Goal: Navigation & Orientation: Understand site structure

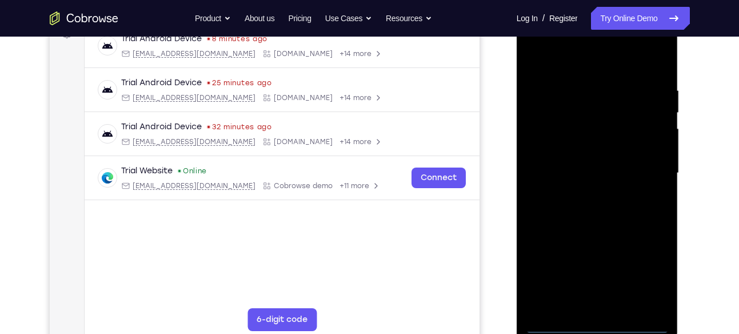
click at [594, 324] on div at bounding box center [598, 173] width 144 height 320
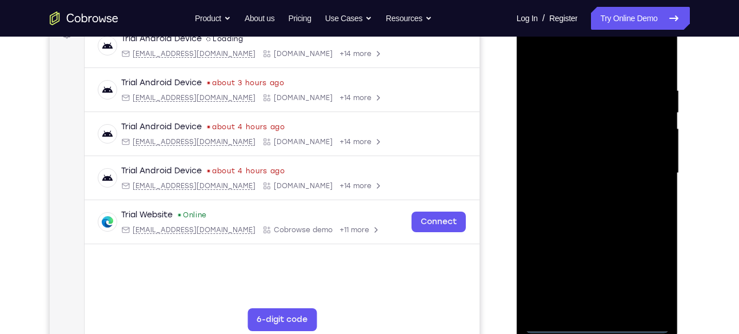
click at [642, 275] on div at bounding box center [598, 173] width 144 height 320
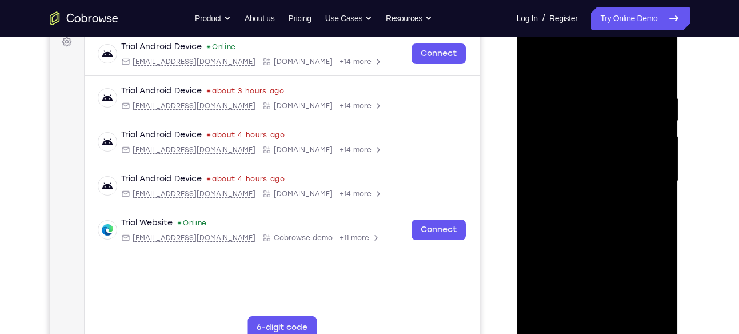
scroll to position [176, 0]
click at [589, 61] on div at bounding box center [598, 182] width 144 height 320
click at [640, 172] on div at bounding box center [598, 182] width 144 height 320
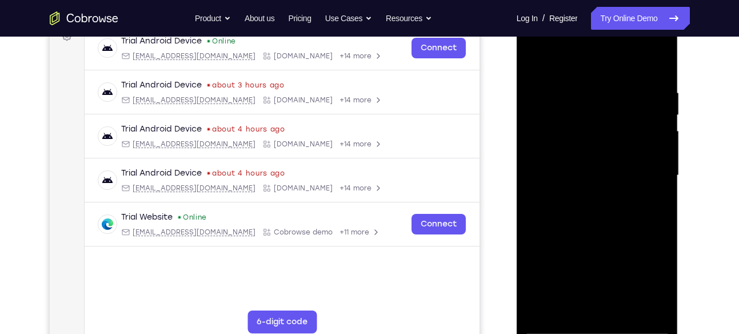
scroll to position [179, 0]
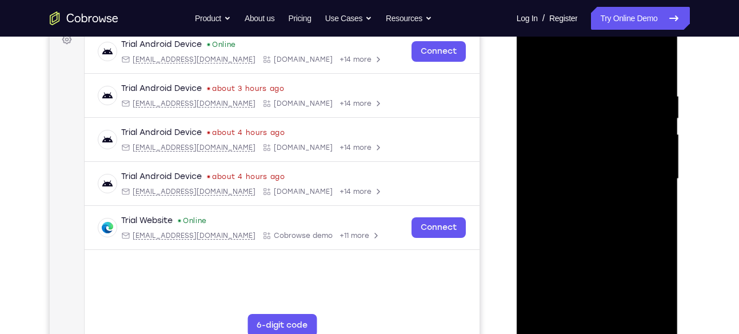
click at [586, 197] on div at bounding box center [598, 179] width 144 height 320
click at [599, 162] on div at bounding box center [598, 179] width 144 height 320
click at [586, 157] on div at bounding box center [598, 179] width 144 height 320
click at [591, 175] on div at bounding box center [598, 179] width 144 height 320
click at [597, 225] on div at bounding box center [598, 179] width 144 height 320
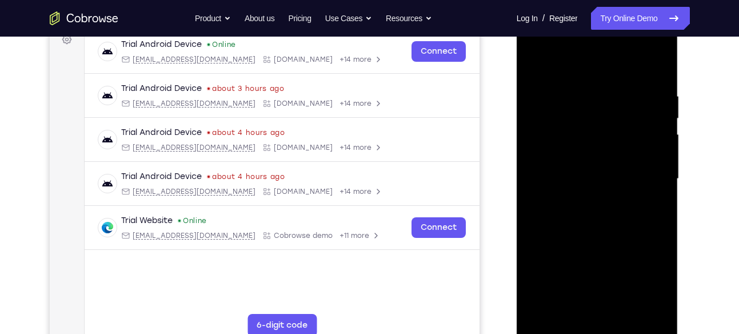
click at [569, 170] on div at bounding box center [598, 179] width 144 height 320
click at [592, 178] on div at bounding box center [598, 179] width 144 height 320
click at [602, 218] on div at bounding box center [598, 179] width 144 height 320
click at [606, 216] on div at bounding box center [598, 179] width 144 height 320
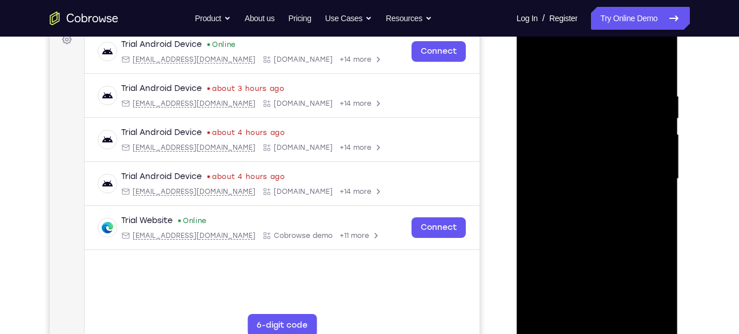
click at [600, 208] on div at bounding box center [598, 179] width 144 height 320
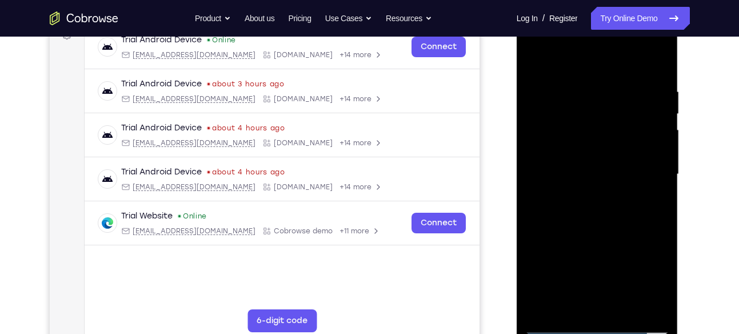
scroll to position [182, 0]
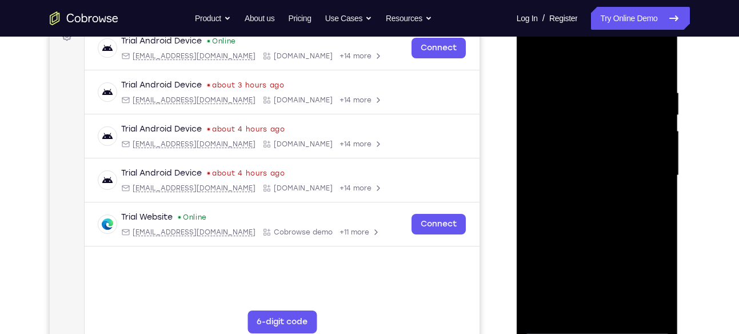
click at [600, 225] on div at bounding box center [598, 175] width 144 height 320
click at [649, 228] on div at bounding box center [598, 175] width 144 height 320
drag, startPoint x: 649, startPoint y: 228, endPoint x: 642, endPoint y: 188, distance: 40.7
click at [642, 188] on div at bounding box center [598, 175] width 144 height 320
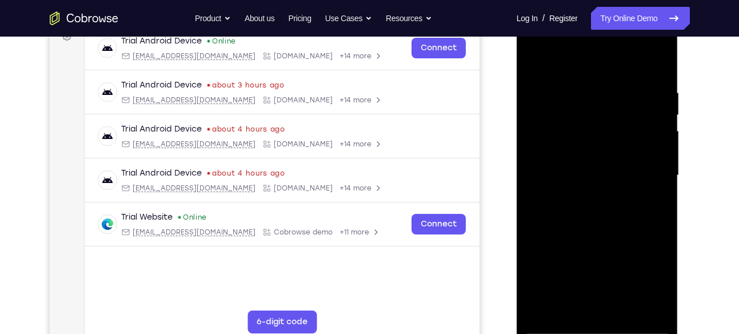
drag, startPoint x: 632, startPoint y: 217, endPoint x: 632, endPoint y: 208, distance: 8.6
click at [632, 208] on div at bounding box center [598, 175] width 144 height 320
click at [656, 184] on div at bounding box center [598, 175] width 144 height 320
click at [663, 184] on div at bounding box center [598, 175] width 144 height 320
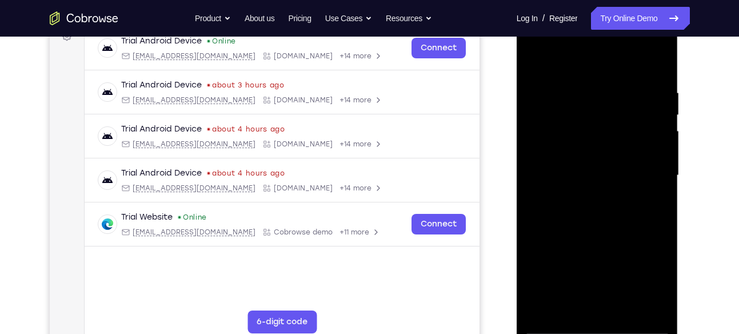
click at [537, 181] on div at bounding box center [598, 175] width 144 height 320
click at [661, 182] on div at bounding box center [598, 175] width 144 height 320
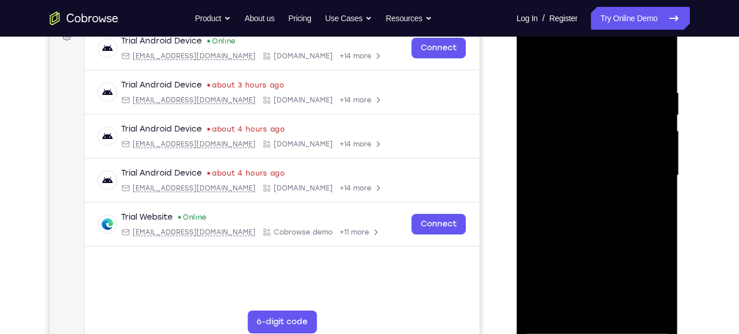
drag, startPoint x: 624, startPoint y: 155, endPoint x: 622, endPoint y: 237, distance: 81.8
click at [622, 237] on div at bounding box center [598, 175] width 144 height 320
click at [584, 86] on div at bounding box center [598, 175] width 144 height 320
click at [663, 181] on div at bounding box center [598, 175] width 144 height 320
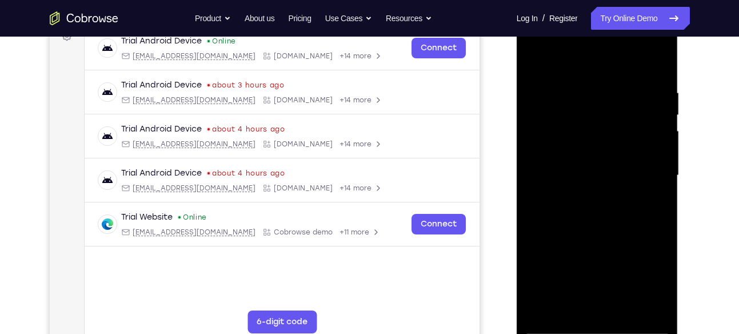
click at [663, 181] on div at bounding box center [598, 175] width 144 height 320
drag, startPoint x: 661, startPoint y: 205, endPoint x: 550, endPoint y: 213, distance: 111.2
click at [550, 213] on div at bounding box center [598, 175] width 144 height 320
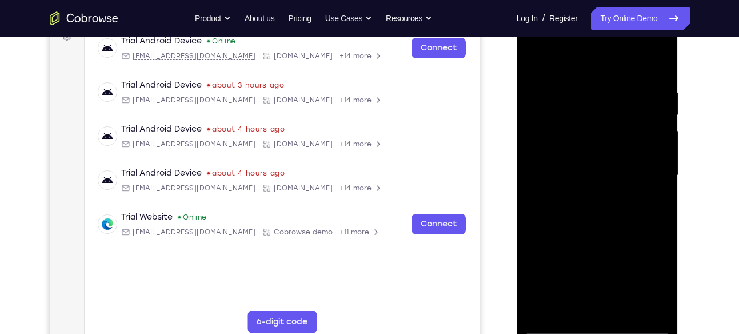
click at [657, 215] on div at bounding box center [598, 175] width 144 height 320
drag, startPoint x: 657, startPoint y: 215, endPoint x: 577, endPoint y: 214, distance: 80.1
click at [577, 214] on div at bounding box center [598, 175] width 144 height 320
click at [658, 202] on div at bounding box center [598, 175] width 144 height 320
click at [663, 197] on div at bounding box center [598, 175] width 144 height 320
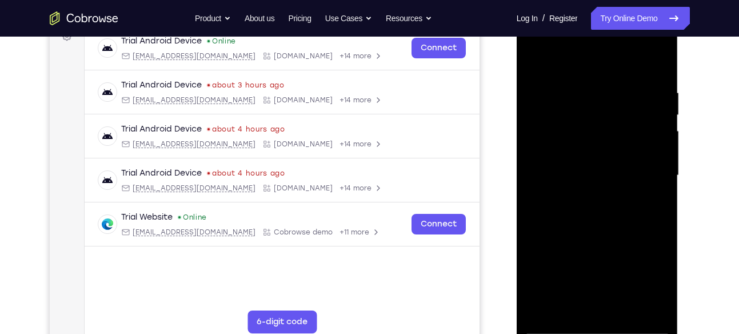
drag, startPoint x: 663, startPoint y: 197, endPoint x: 556, endPoint y: 211, distance: 107.3
click at [556, 211] on div at bounding box center [598, 175] width 144 height 320
click at [660, 198] on div at bounding box center [598, 175] width 144 height 320
drag, startPoint x: 660, startPoint y: 198, endPoint x: 521, endPoint y: 200, distance: 139.5
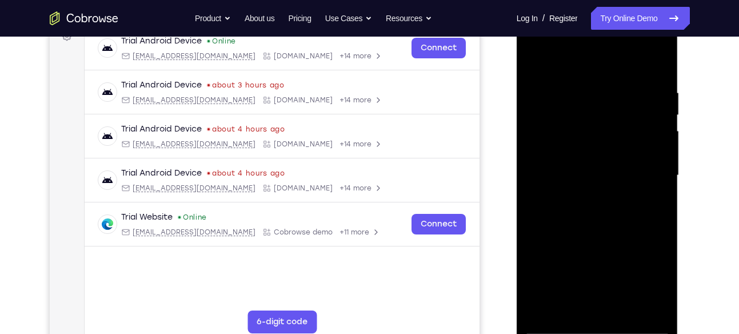
click at [521, 200] on div at bounding box center [598, 177] width 162 height 341
click at [653, 182] on div at bounding box center [598, 175] width 144 height 320
click at [656, 182] on div at bounding box center [598, 175] width 144 height 320
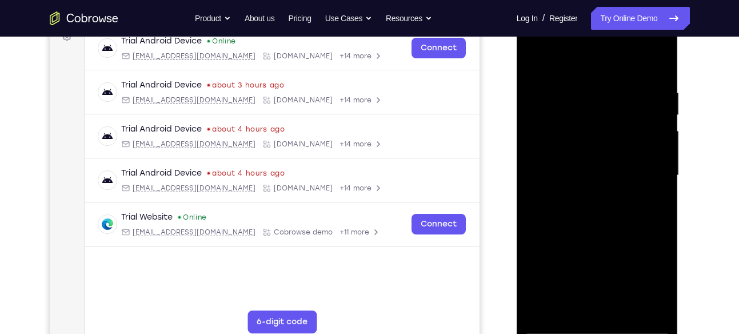
click at [656, 182] on div at bounding box center [598, 175] width 144 height 320
drag, startPoint x: 656, startPoint y: 182, endPoint x: 529, endPoint y: 179, distance: 127.6
click at [529, 179] on div at bounding box center [598, 175] width 144 height 320
drag, startPoint x: 655, startPoint y: 175, endPoint x: 551, endPoint y: 177, distance: 104.1
click at [551, 177] on div at bounding box center [598, 175] width 144 height 320
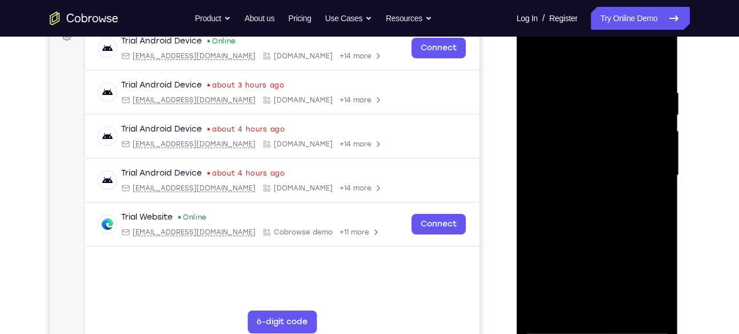
drag, startPoint x: 656, startPoint y: 177, endPoint x: 526, endPoint y: 186, distance: 131.3
click at [526, 186] on div at bounding box center [598, 175] width 144 height 320
click at [663, 168] on div at bounding box center [598, 175] width 144 height 320
click at [660, 170] on div at bounding box center [598, 175] width 144 height 320
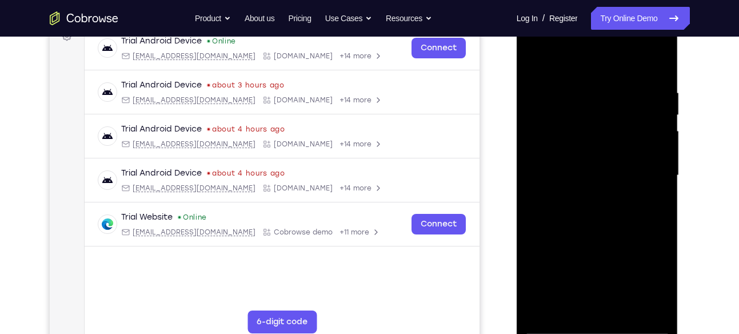
click at [660, 170] on div at bounding box center [598, 175] width 144 height 320
click at [659, 66] on div at bounding box center [598, 175] width 144 height 320
drag, startPoint x: 602, startPoint y: 118, endPoint x: 604, endPoint y: 341, distance: 223.6
click at [604, 333] on div at bounding box center [598, 177] width 162 height 341
drag, startPoint x: 637, startPoint y: 250, endPoint x: 625, endPoint y: 178, distance: 73.6
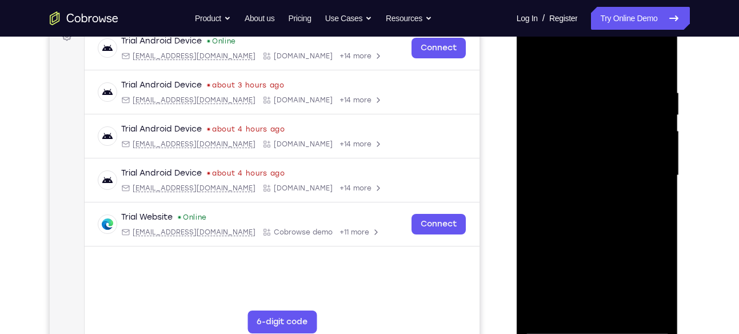
click at [625, 178] on div at bounding box center [598, 175] width 144 height 320
click at [658, 157] on div at bounding box center [598, 175] width 144 height 320
drag, startPoint x: 591, startPoint y: 265, endPoint x: 600, endPoint y: 112, distance: 153.5
click at [600, 112] on div at bounding box center [598, 175] width 144 height 320
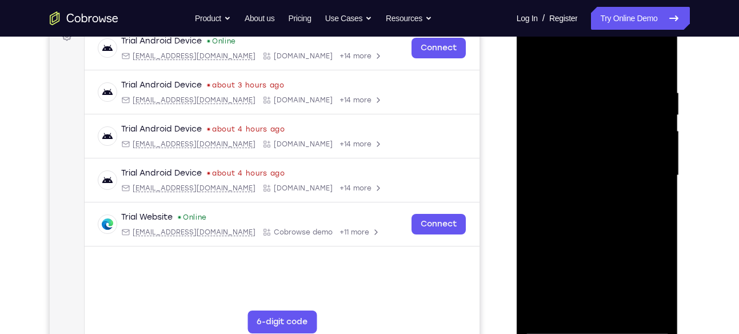
drag, startPoint x: 610, startPoint y: 250, endPoint x: 590, endPoint y: 49, distance: 201.8
click at [590, 49] on div at bounding box center [598, 175] width 144 height 320
drag, startPoint x: 593, startPoint y: 276, endPoint x: 611, endPoint y: 78, distance: 198.1
click at [611, 78] on div at bounding box center [598, 175] width 144 height 320
drag, startPoint x: 608, startPoint y: 246, endPoint x: 607, endPoint y: 111, distance: 135.0
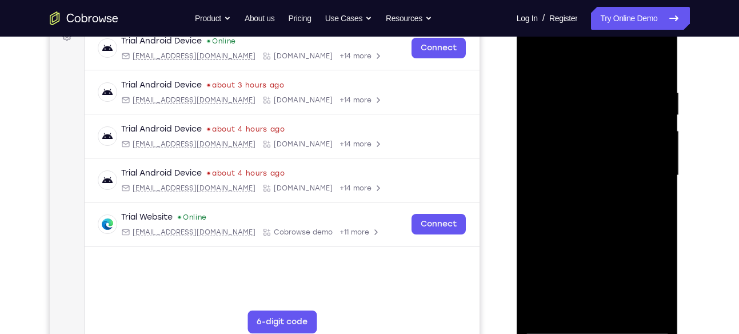
click at [607, 111] on div at bounding box center [598, 175] width 144 height 320
click at [604, 130] on div at bounding box center [598, 175] width 144 height 320
click at [660, 110] on div at bounding box center [598, 175] width 144 height 320
drag, startPoint x: 616, startPoint y: 227, endPoint x: 623, endPoint y: 38, distance: 189.4
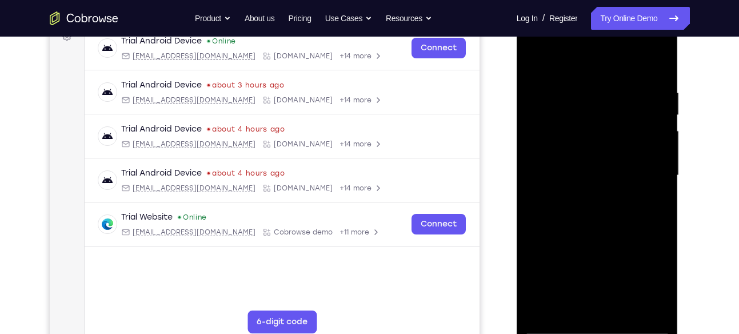
click at [623, 38] on div at bounding box center [598, 175] width 144 height 320
click at [610, 245] on div at bounding box center [598, 175] width 144 height 320
drag, startPoint x: 611, startPoint y: 276, endPoint x: 618, endPoint y: 68, distance: 208.3
click at [618, 68] on div at bounding box center [598, 175] width 144 height 320
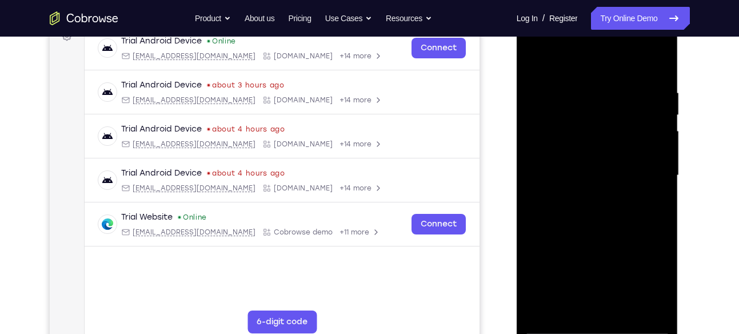
drag, startPoint x: 596, startPoint y: 229, endPoint x: 592, endPoint y: 49, distance: 180.7
click at [592, 49] on div at bounding box center [598, 175] width 144 height 320
drag, startPoint x: 590, startPoint y: 285, endPoint x: 600, endPoint y: 54, distance: 231.8
click at [600, 54] on div at bounding box center [598, 175] width 144 height 320
click at [601, 196] on div at bounding box center [598, 175] width 144 height 320
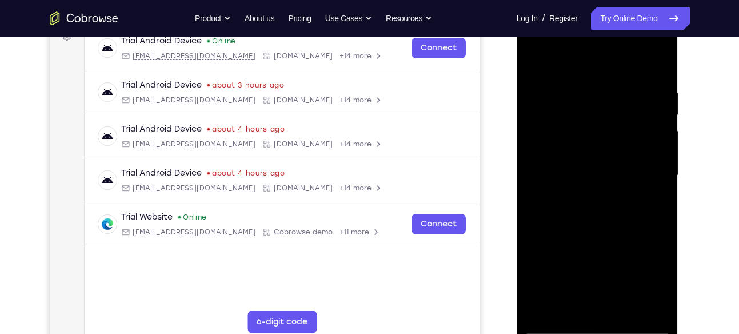
click at [601, 196] on div at bounding box center [598, 175] width 144 height 320
drag, startPoint x: 602, startPoint y: 254, endPoint x: 623, endPoint y: 66, distance: 189.3
click at [623, 66] on div at bounding box center [598, 175] width 144 height 320
drag, startPoint x: 621, startPoint y: 260, endPoint x: 602, endPoint y: 53, distance: 207.9
click at [602, 53] on div at bounding box center [598, 175] width 144 height 320
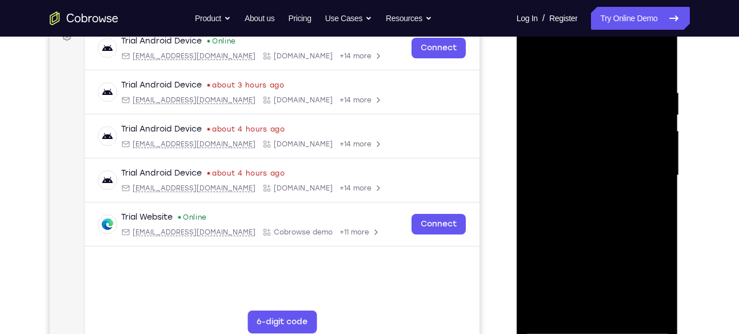
drag, startPoint x: 607, startPoint y: 215, endPoint x: 612, endPoint y: 109, distance: 106.5
click at [612, 109] on div at bounding box center [598, 175] width 144 height 320
drag, startPoint x: 596, startPoint y: 246, endPoint x: 610, endPoint y: 9, distance: 237.7
click at [610, 9] on div at bounding box center [598, 177] width 162 height 341
drag, startPoint x: 604, startPoint y: 224, endPoint x: 609, endPoint y: 204, distance: 20.7
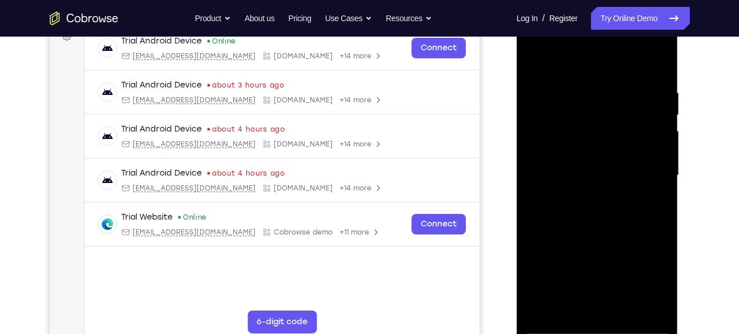
click at [609, 204] on div at bounding box center [598, 175] width 144 height 320
click at [543, 309] on div at bounding box center [598, 175] width 144 height 320
click at [646, 309] on div at bounding box center [598, 175] width 144 height 320
click at [567, 134] on div at bounding box center [598, 175] width 144 height 320
click at [599, 184] on div at bounding box center [598, 175] width 144 height 320
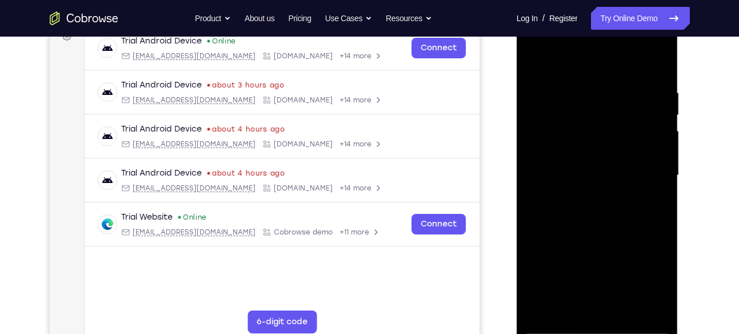
drag, startPoint x: 608, startPoint y: 253, endPoint x: 614, endPoint y: 122, distance: 130.5
click at [614, 122] on div at bounding box center [598, 175] width 144 height 320
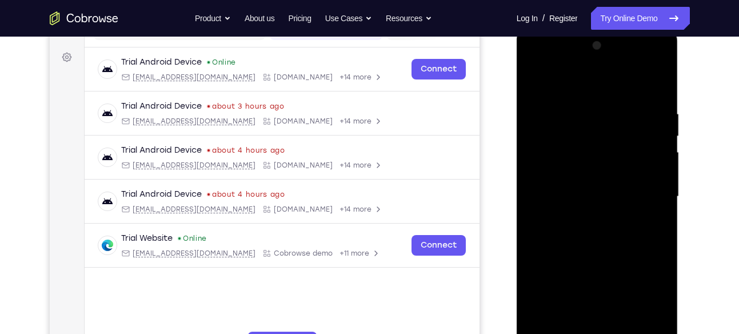
scroll to position [160, 0]
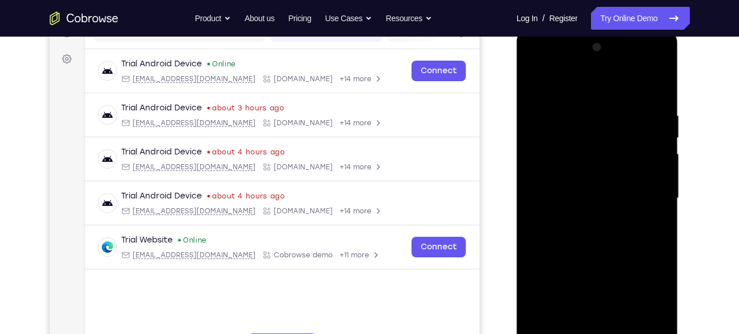
click at [662, 201] on div at bounding box center [598, 198] width 144 height 320
click at [534, 203] on div at bounding box center [598, 198] width 144 height 320
drag, startPoint x: 599, startPoint y: 189, endPoint x: 588, endPoint y: 199, distance: 14.6
click at [588, 199] on div at bounding box center [598, 198] width 144 height 320
